Goal: Transaction & Acquisition: Purchase product/service

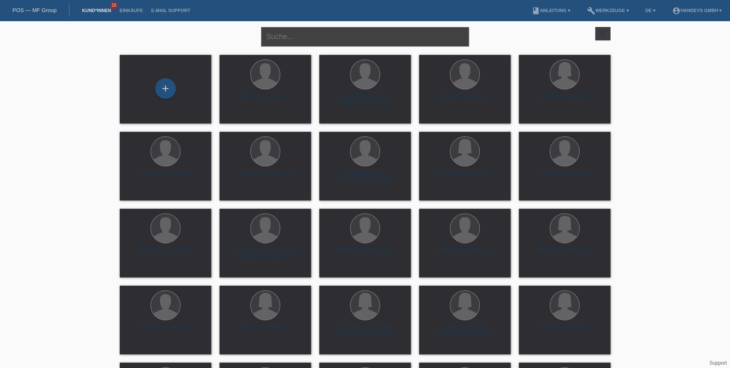
click at [295, 39] on input "text" at bounding box center [365, 37] width 208 height 20
type input "reto"
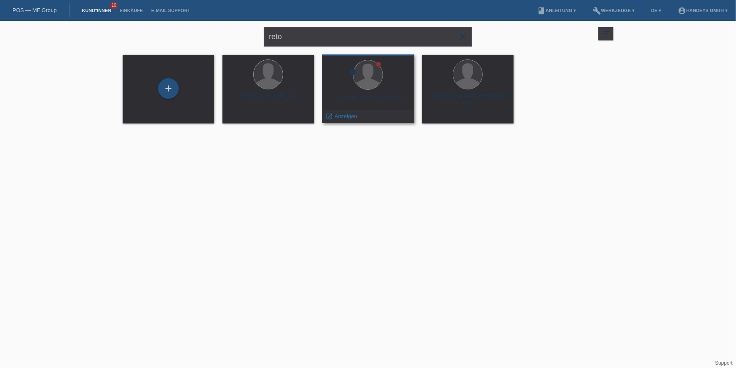
click at [347, 119] on span "Anzeigen" at bounding box center [346, 116] width 22 height 6
click at [349, 116] on span "Anzeigen" at bounding box center [346, 116] width 22 height 6
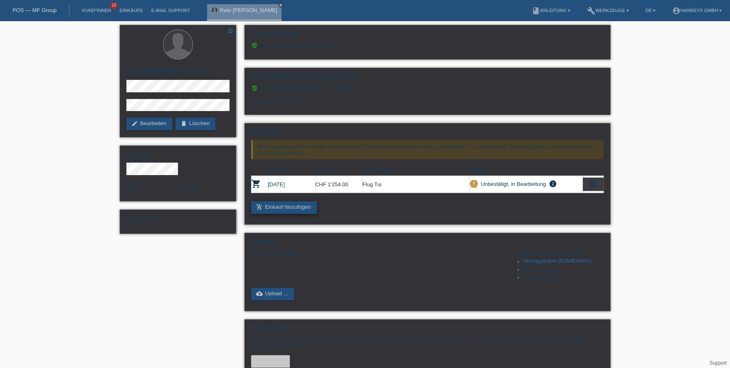
click at [295, 208] on link "add_shopping_cart Einkauf hinzufügen" at bounding box center [284, 207] width 66 height 12
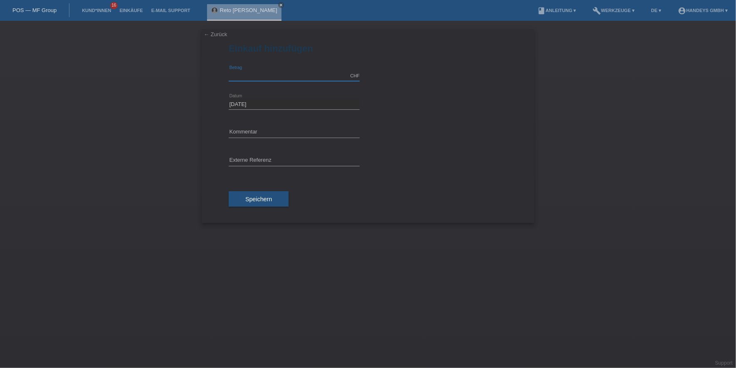
click at [280, 74] on input "text" at bounding box center [294, 76] width 131 height 10
type input "377.00"
click at [279, 128] on input "text" at bounding box center [294, 132] width 131 height 10
type input "Zusatzgepäck"
type input "DERYA"
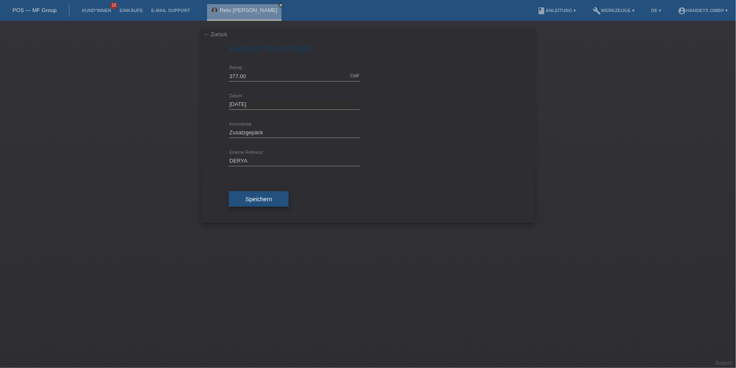
click at [237, 191] on button "Speichern" at bounding box center [259, 199] width 60 height 16
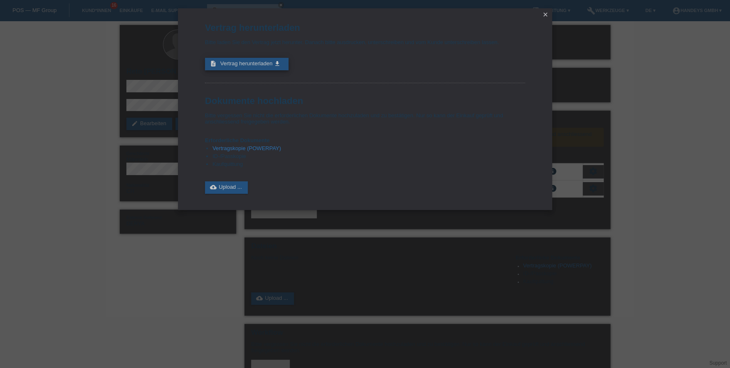
click at [238, 66] on link "description Vertrag herunterladen get_app" at bounding box center [247, 64] width 84 height 12
click at [273, 64] on link "description Vertrag herunterladen get_app" at bounding box center [247, 64] width 84 height 12
